Goal: Find specific page/section: Find specific page/section

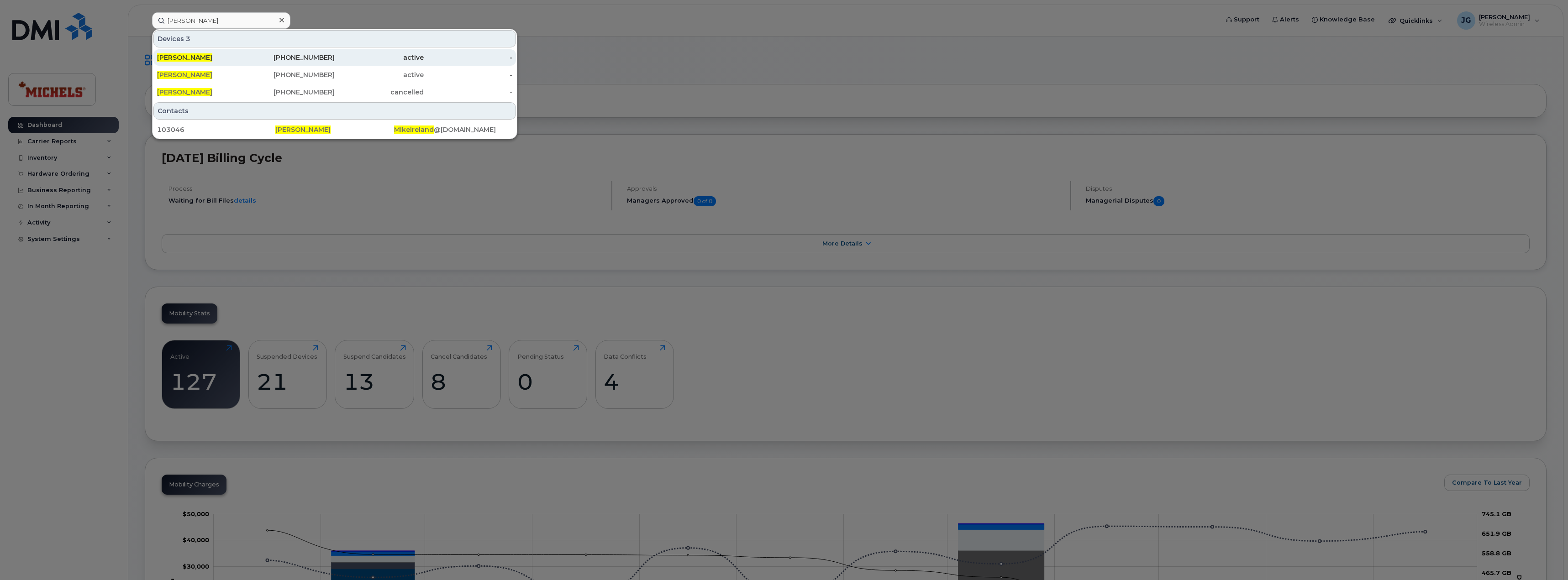
type input "[PERSON_NAME]"
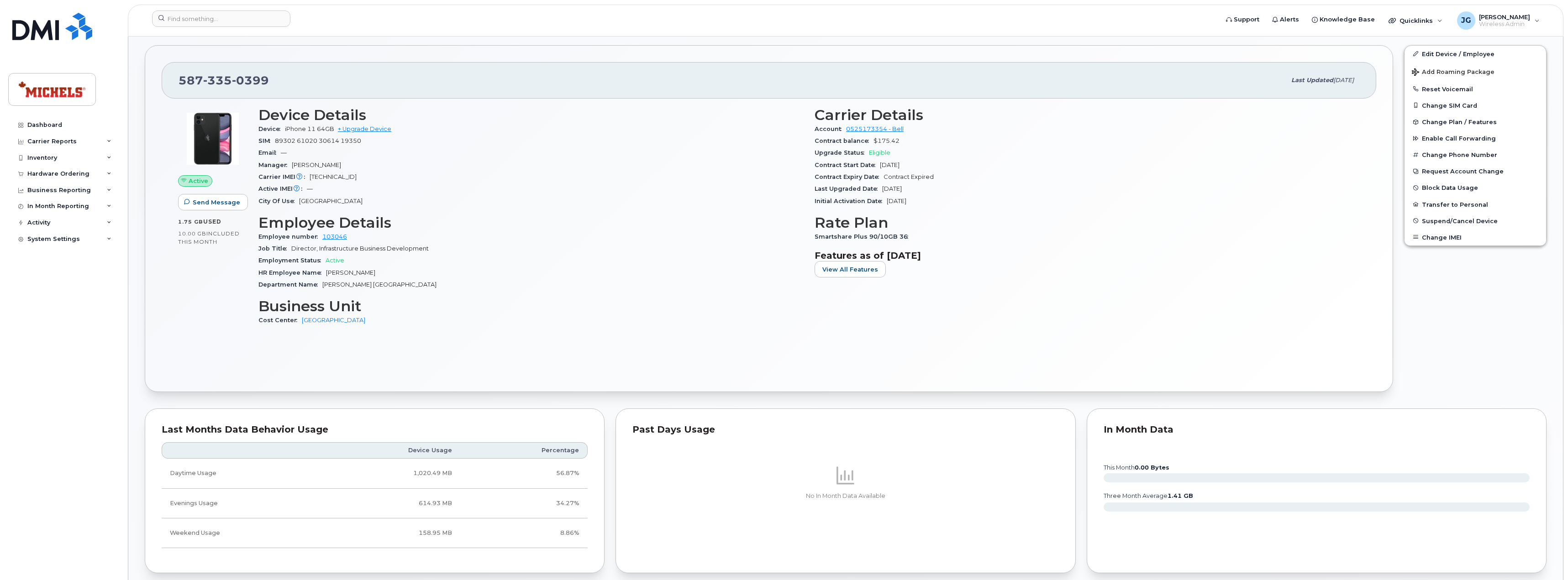
scroll to position [273, 0]
click at [858, 274] on button "View All Features" at bounding box center [850, 268] width 71 height 16
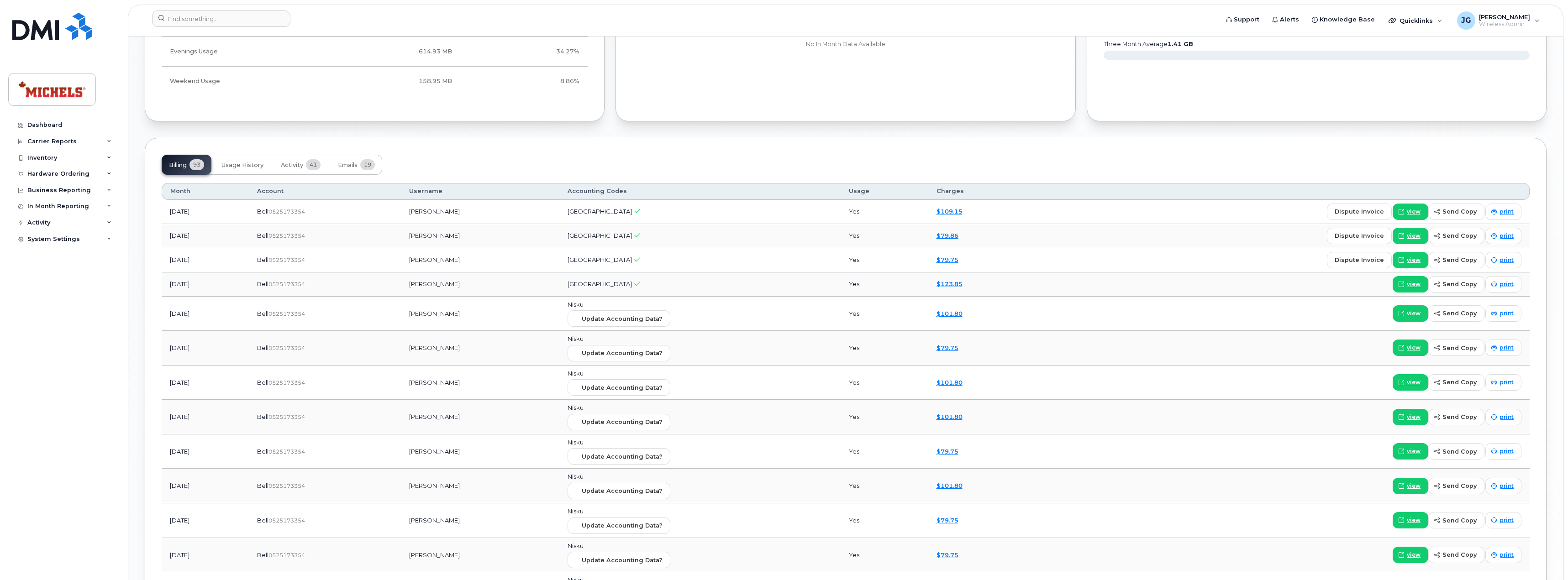
scroll to position [1004, 0]
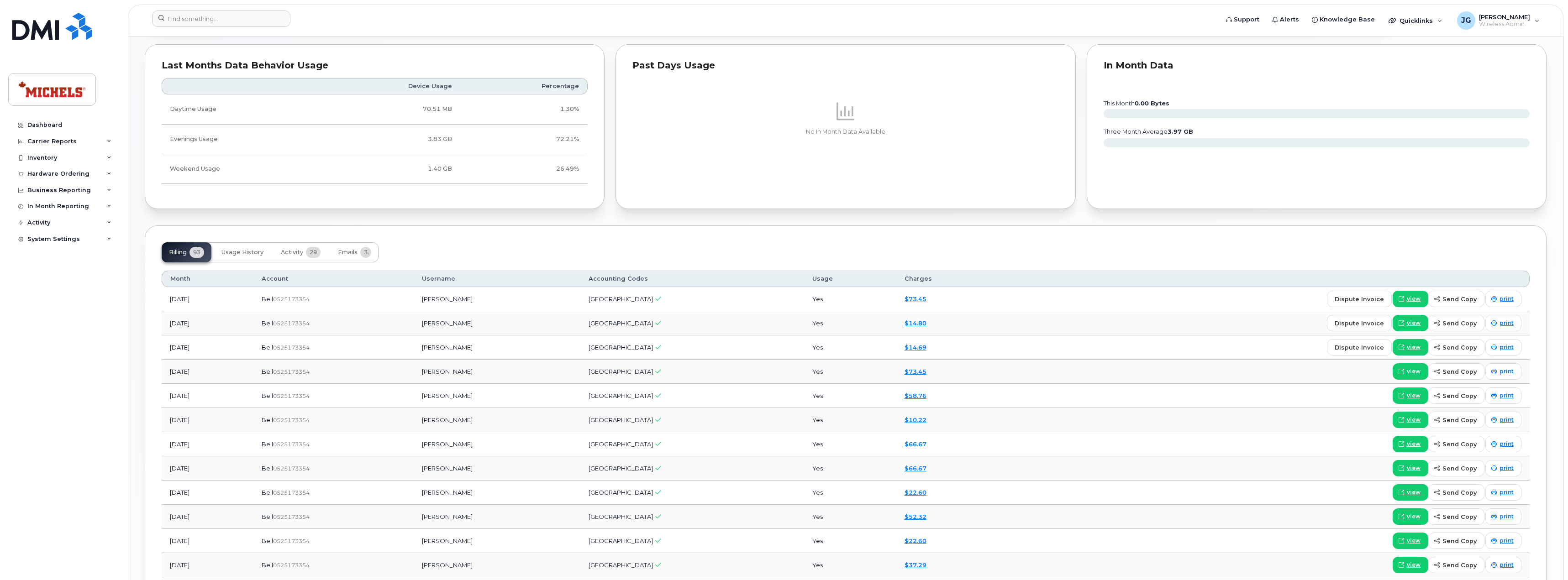
scroll to position [638, 0]
click at [1414, 302] on span "view" at bounding box center [1413, 298] width 14 height 9
